Goal: Task Accomplishment & Management: Manage account settings

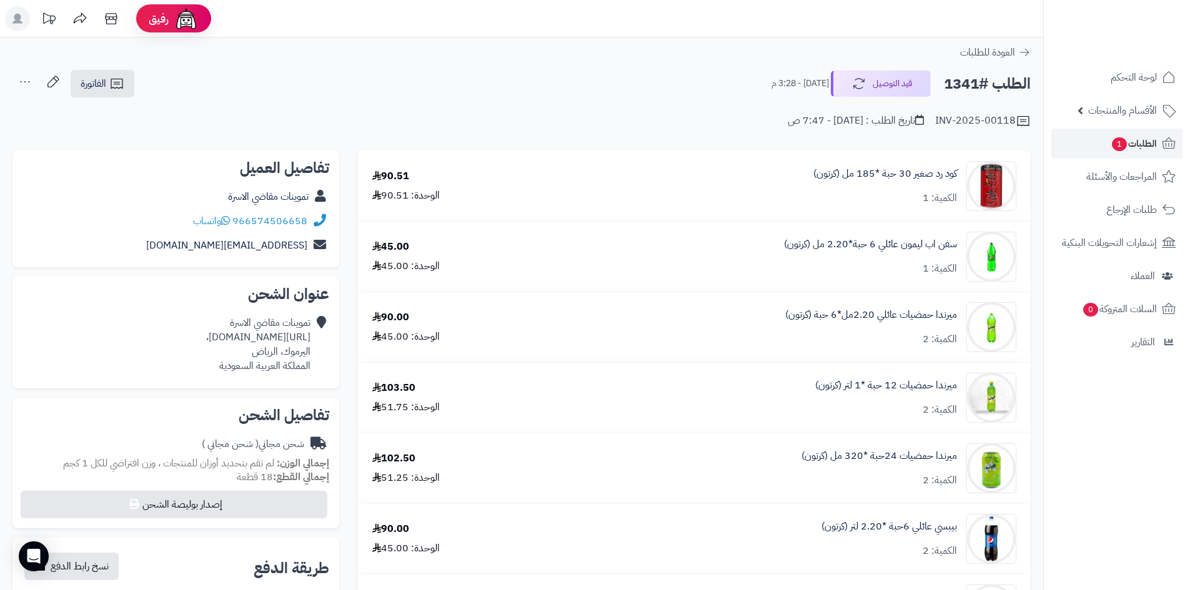
scroll to position [812, 0]
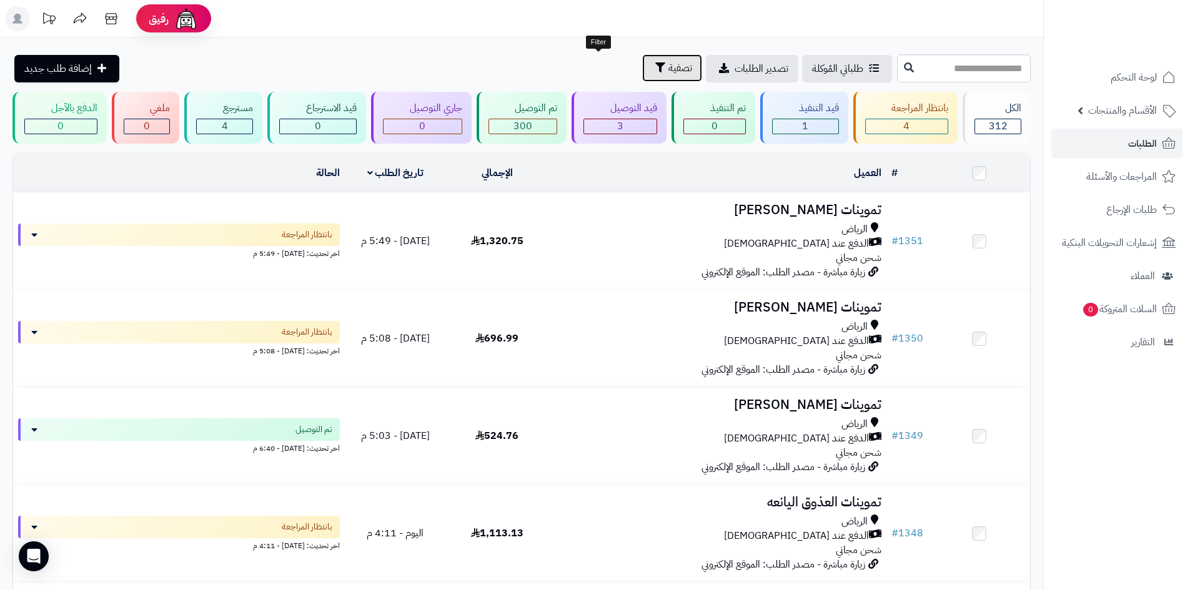
click at [642, 69] on button "تصفية" at bounding box center [672, 67] width 60 height 27
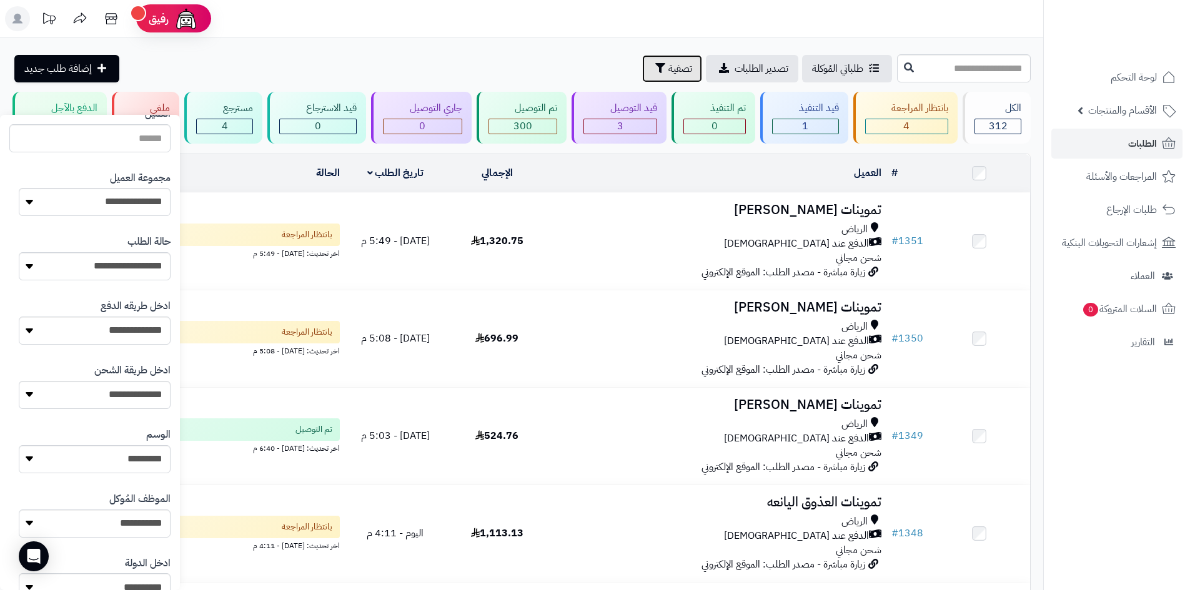
scroll to position [187, 0]
click at [122, 209] on select "**********" at bounding box center [95, 201] width 152 height 28
select select "*"
click at [19, 187] on select "**********" at bounding box center [95, 201] width 152 height 28
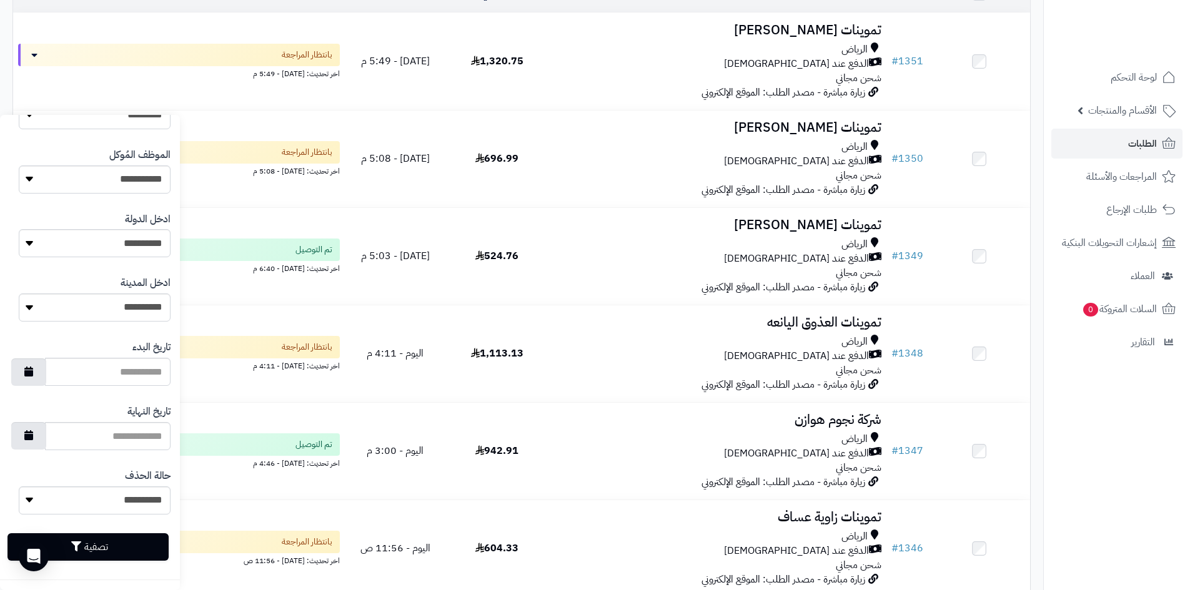
scroll to position [312, 0]
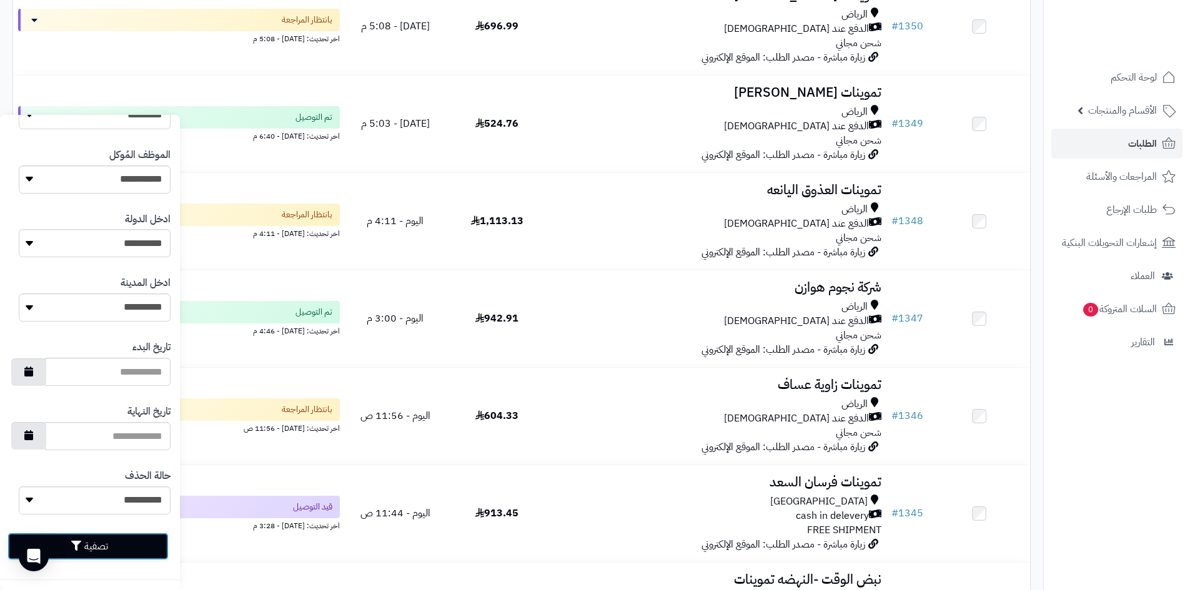
click at [141, 539] on button "تصفية" at bounding box center [87, 546] width 161 height 27
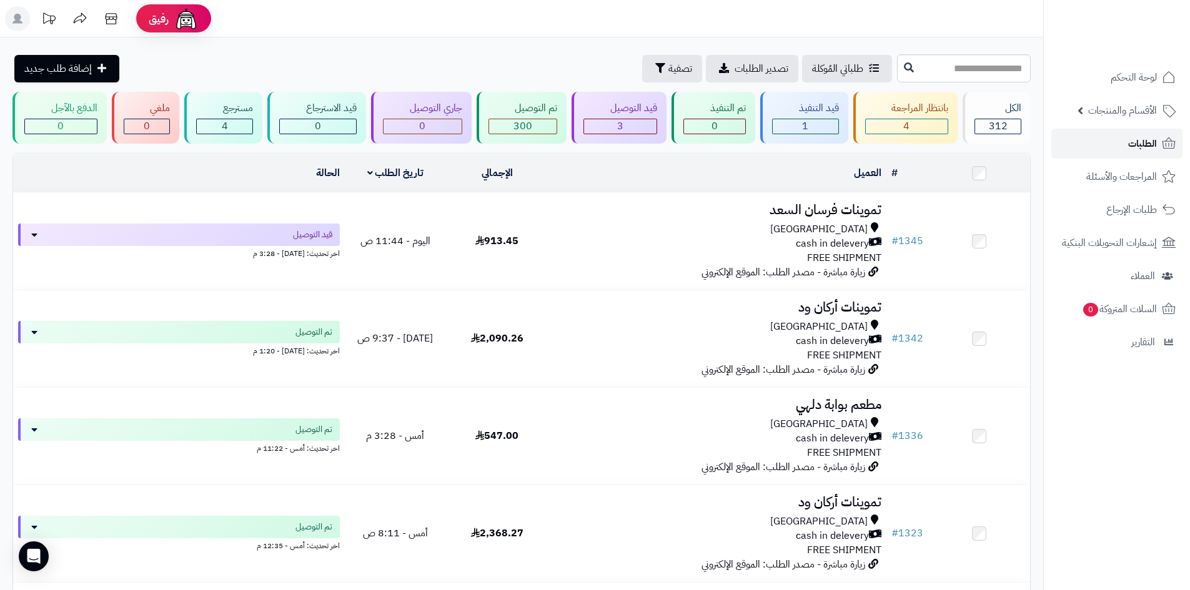
click at [1145, 149] on span "الطلبات" at bounding box center [1142, 143] width 29 height 17
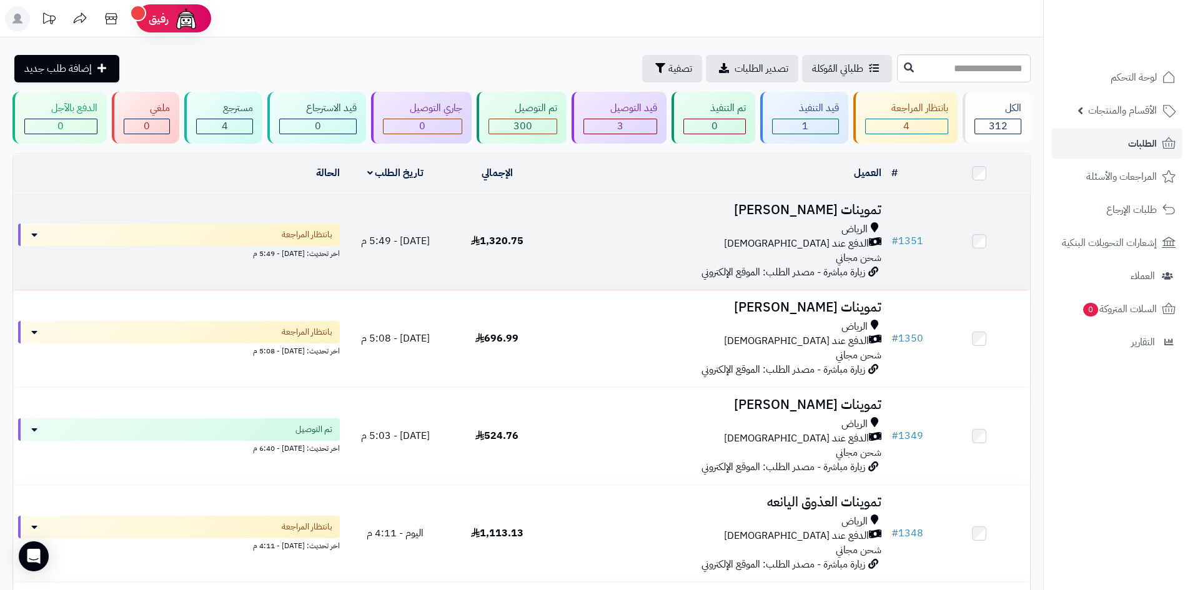
click at [563, 250] on div "الرياض الدفع عند الاستلام شحن مجاني" at bounding box center [717, 243] width 328 height 43
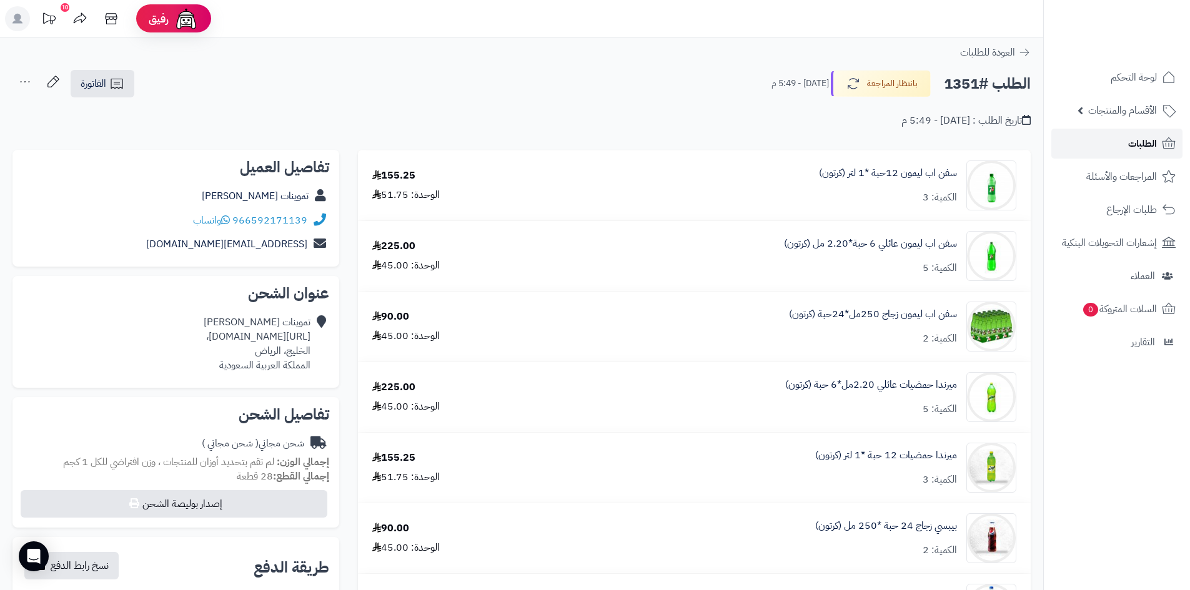
click at [1142, 150] on span "الطلبات" at bounding box center [1142, 143] width 29 height 17
